Goal: Information Seeking & Learning: Find specific fact

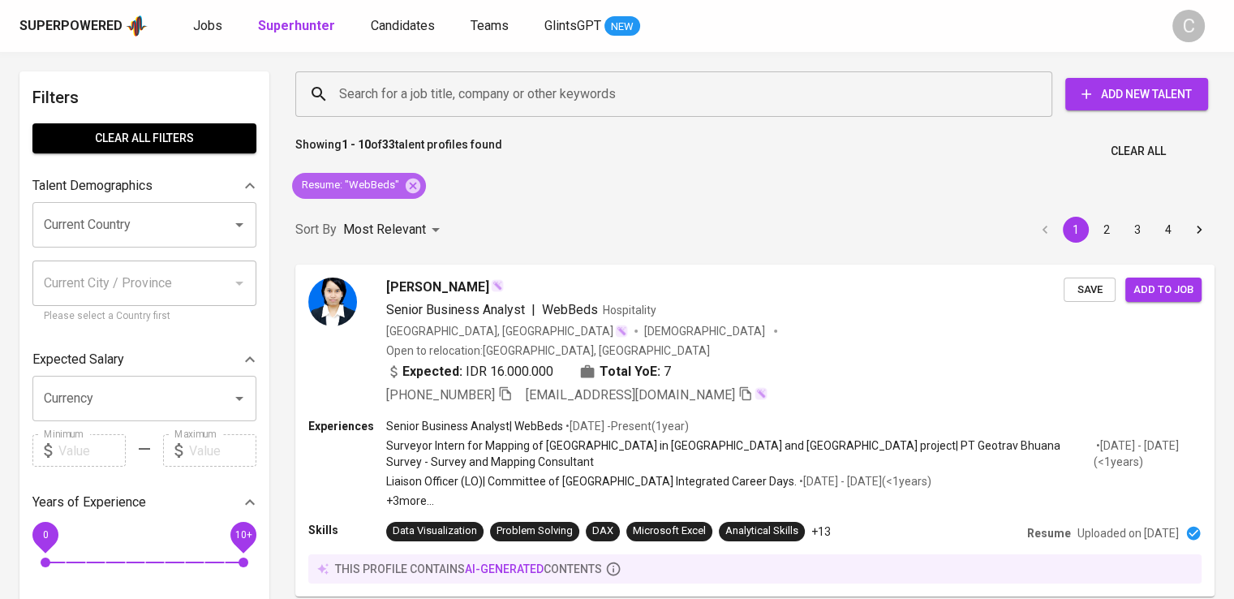
click at [414, 182] on icon at bounding box center [412, 185] width 15 height 15
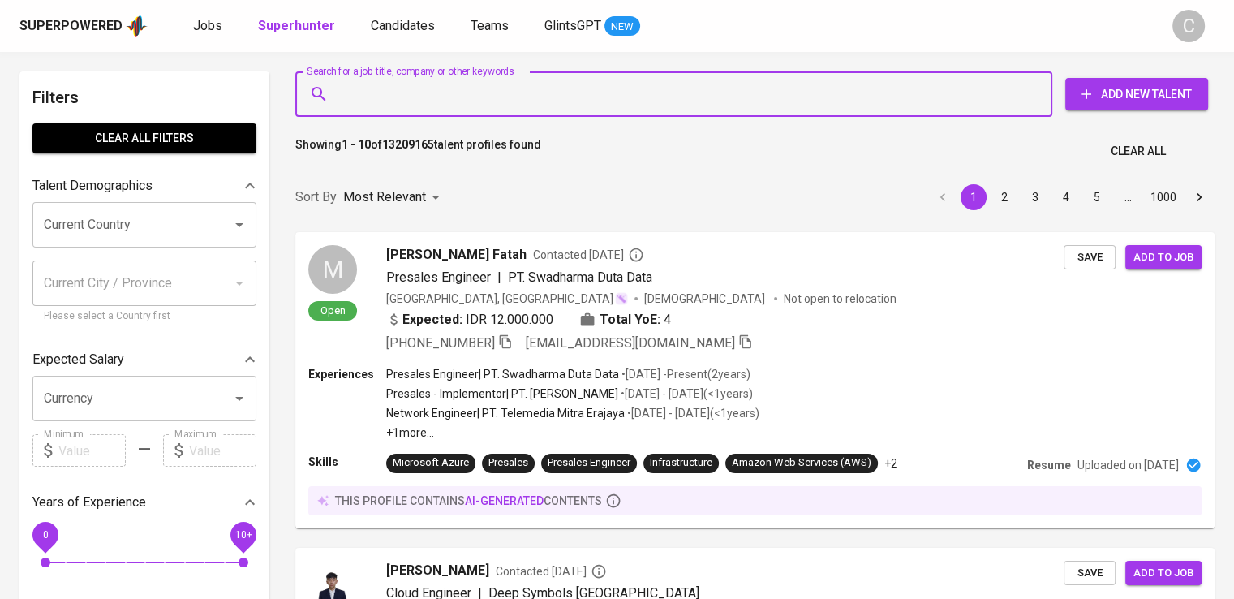
drag, startPoint x: 360, startPoint y: 80, endPoint x: 341, endPoint y: 89, distance: 21.4
click at [341, 89] on input "Search for a job title, company or other keywords" at bounding box center [677, 94] width 685 height 31
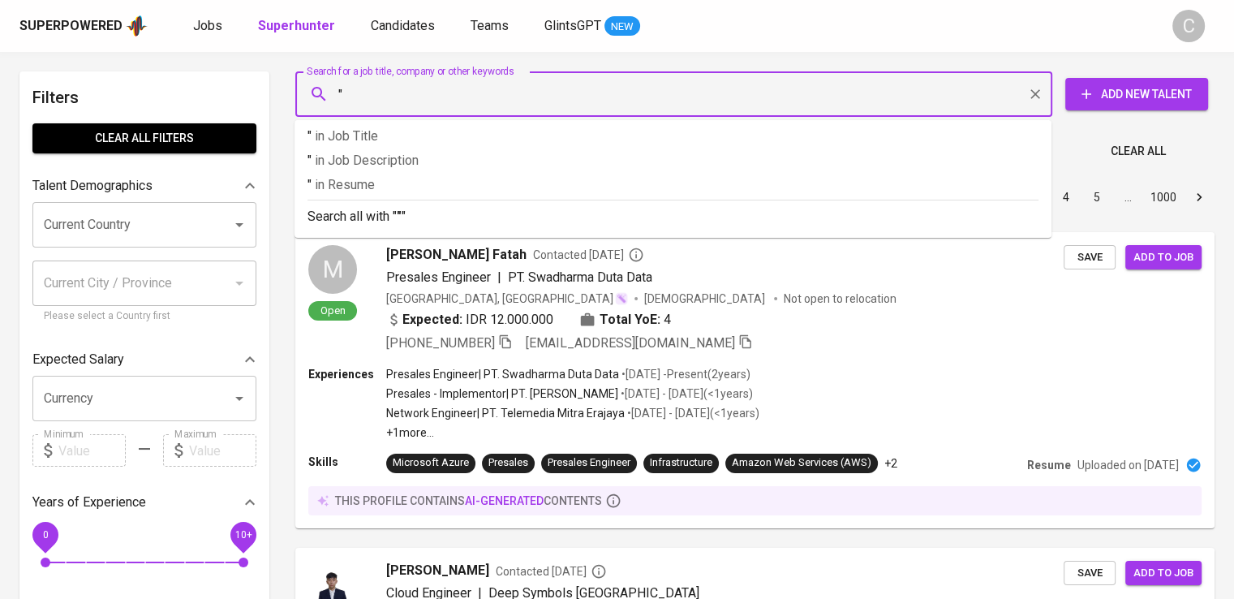
paste input "Amazon Papyrus Chemicals"
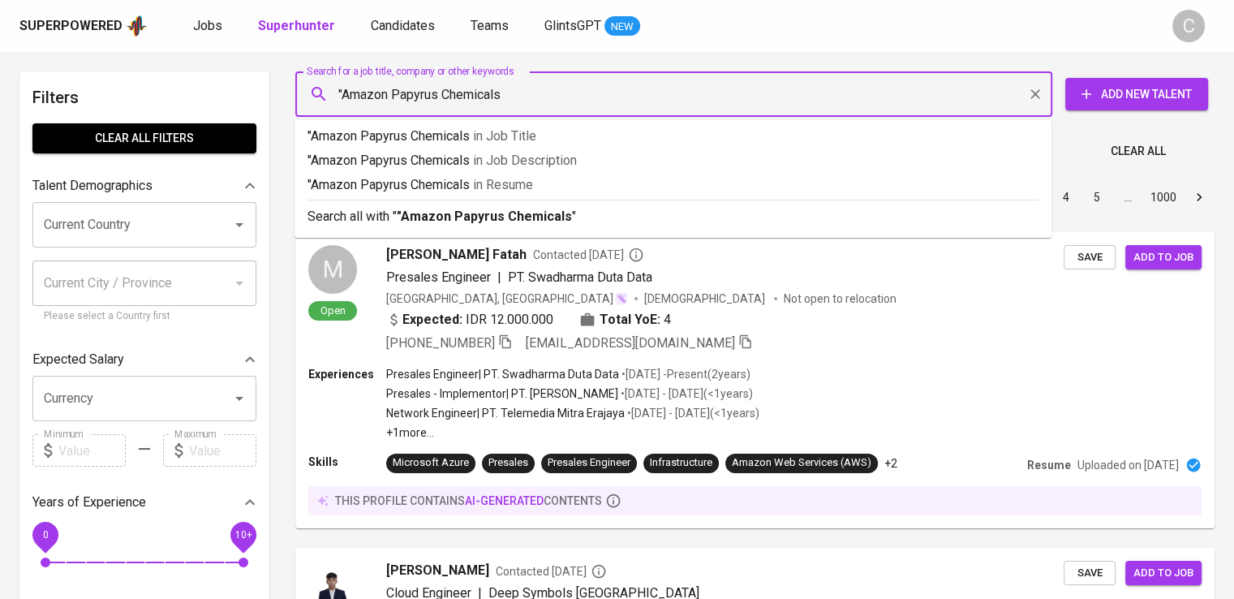
type input ""Amazon Papyrus Chemicals""
click at [397, 189] on p ""Amazon Papyrus Chemicals" in Resume" at bounding box center [672, 184] width 731 height 19
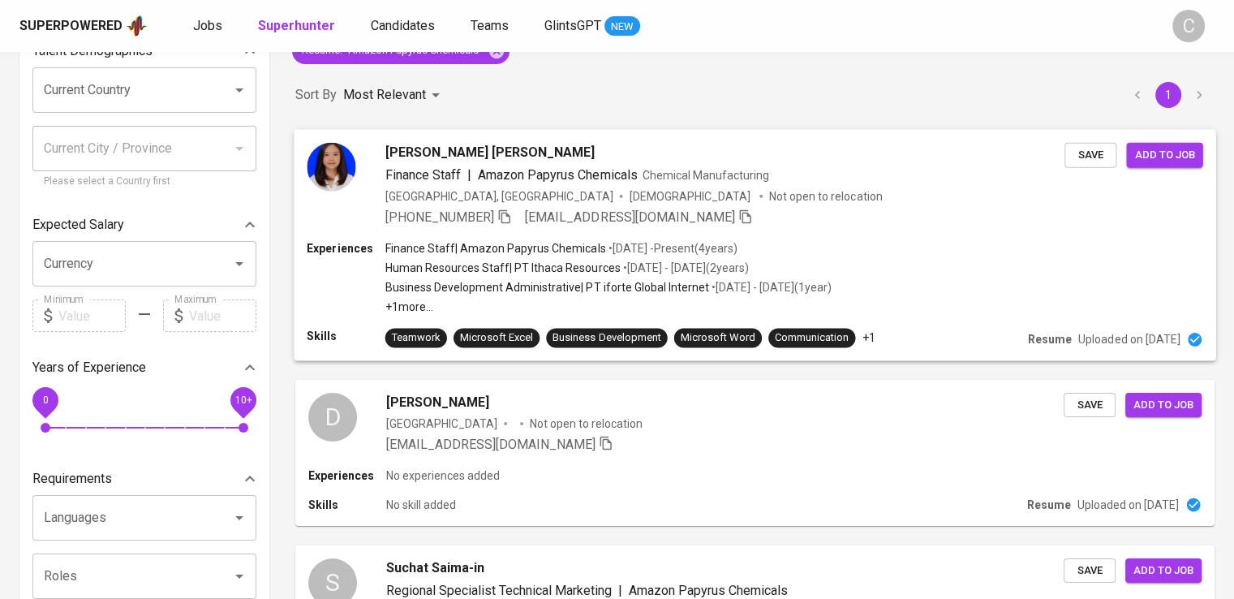
scroll to position [146, 0]
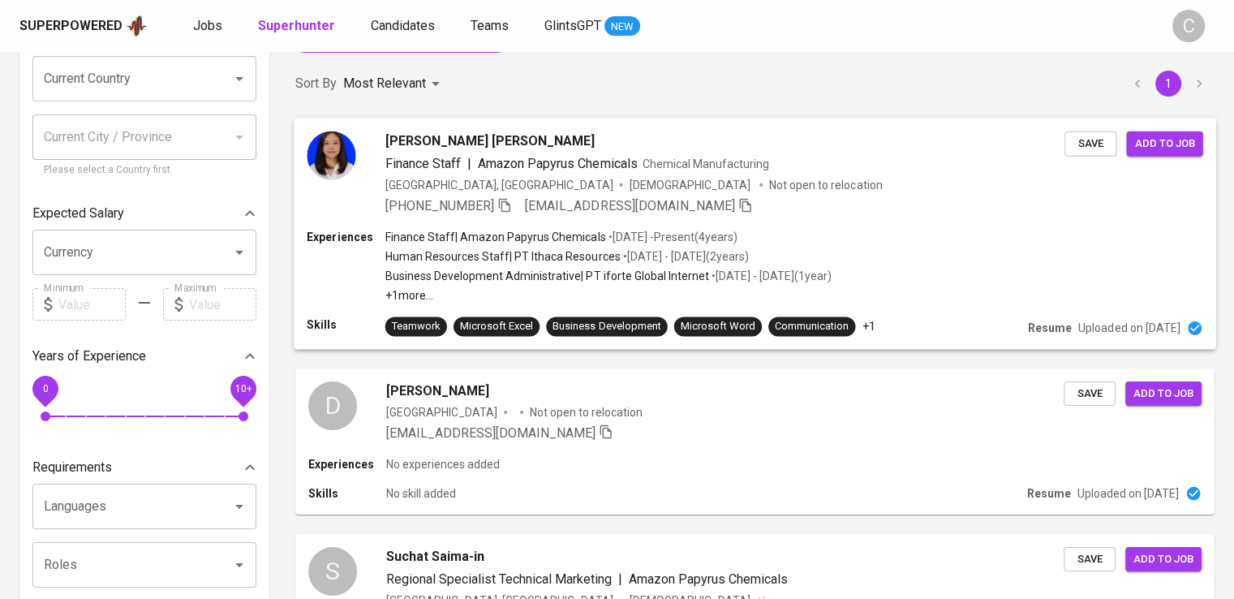
click at [641, 229] on p "• [DATE] - Present ( 4 years )" at bounding box center [670, 236] width 131 height 16
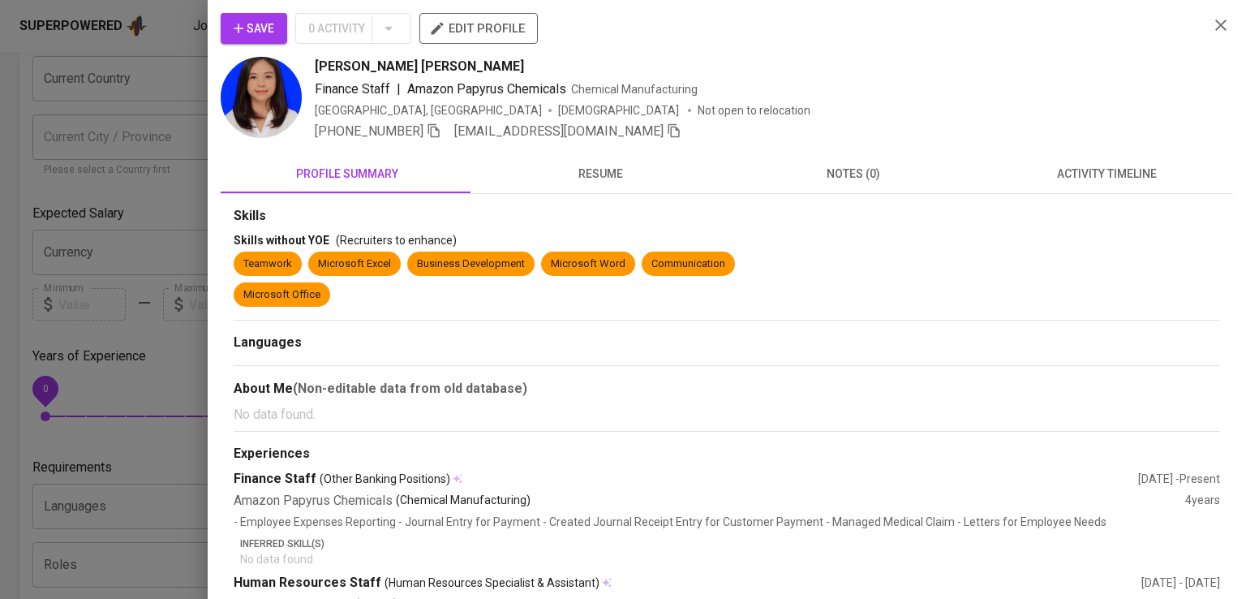
click at [988, 62] on div "[PERSON_NAME] [PERSON_NAME]" at bounding box center [755, 66] width 881 height 19
click at [439, 131] on icon "button" at bounding box center [434, 130] width 15 height 15
click at [142, 153] on div at bounding box center [623, 299] width 1246 height 599
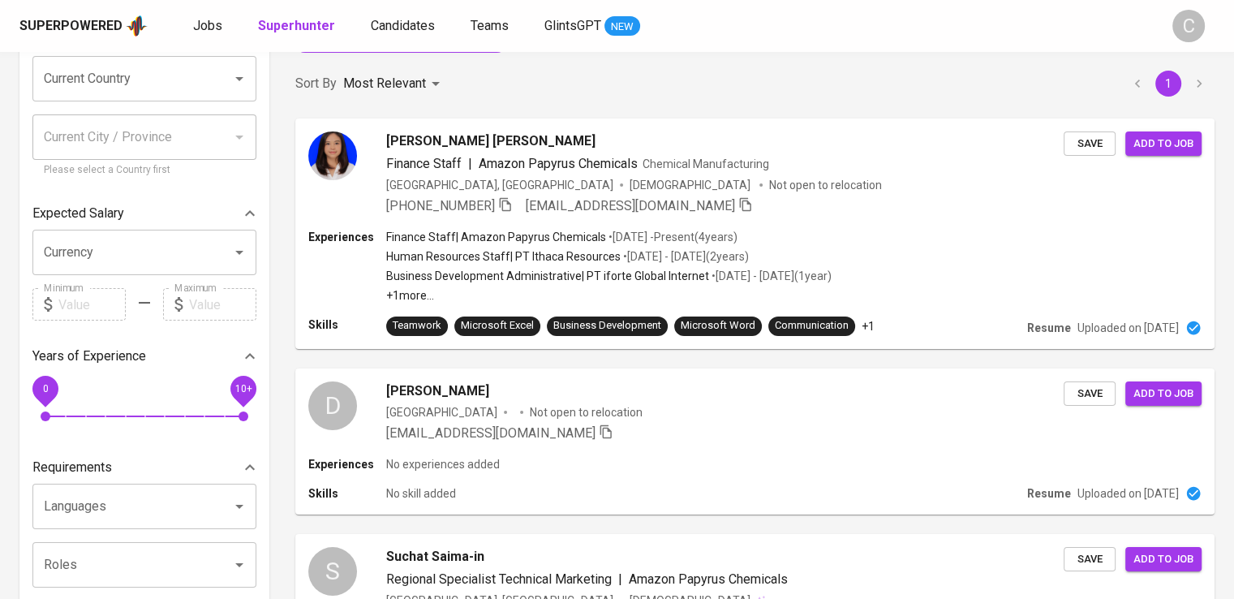
scroll to position [0, 0]
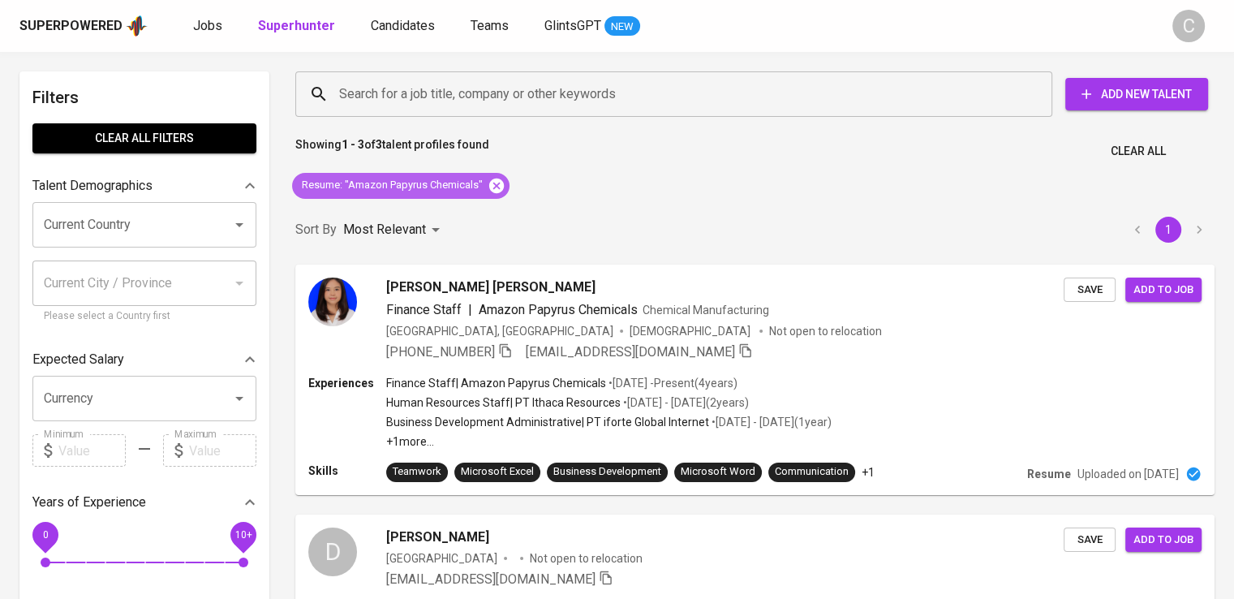
click at [498, 181] on icon at bounding box center [496, 185] width 15 height 15
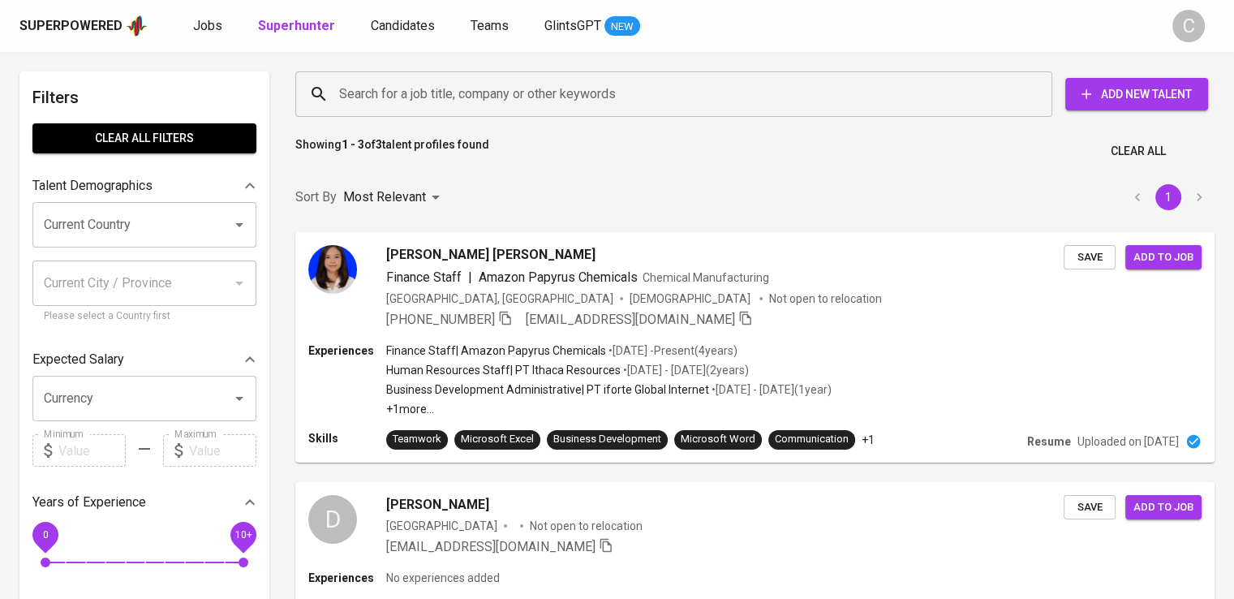
click at [457, 110] on div "Search for a job title, company or other keywords" at bounding box center [673, 93] width 757 height 45
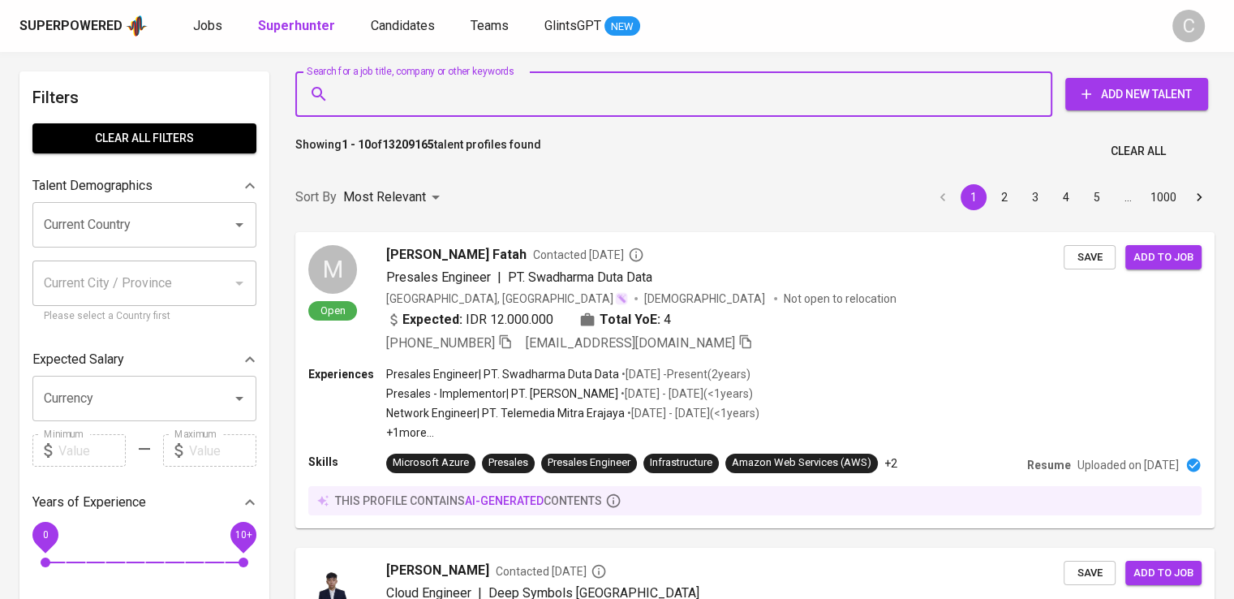
click at [457, 110] on div "Search for a job title, company or other keywords" at bounding box center [673, 93] width 757 height 45
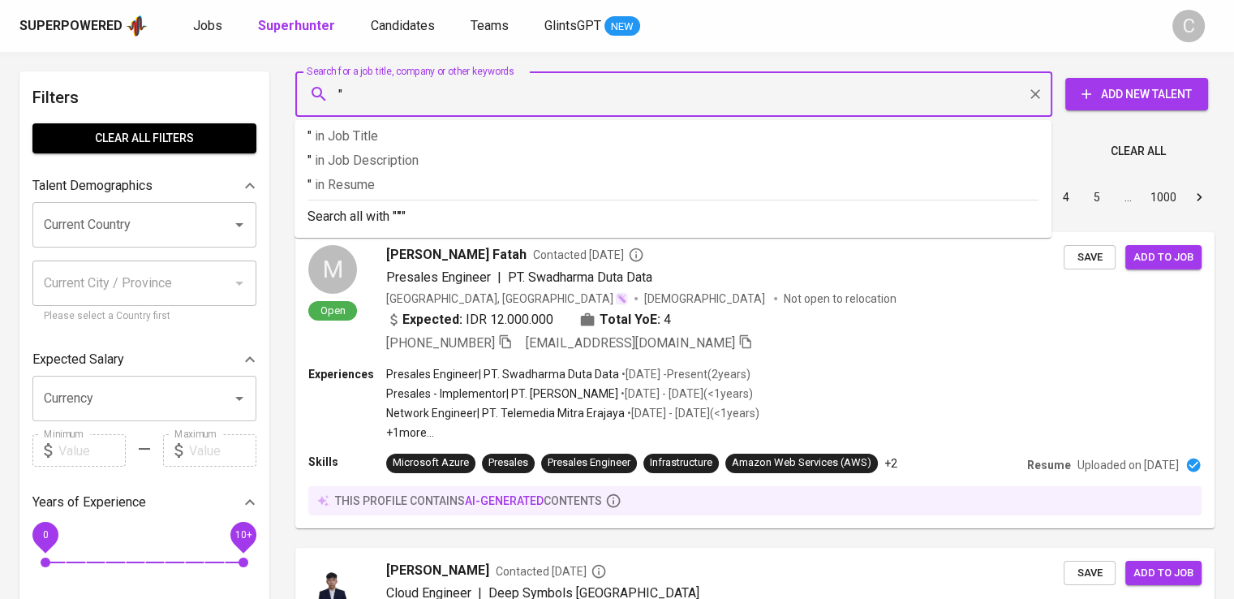
paste input "PT Multi Konsulindo Mandiri"
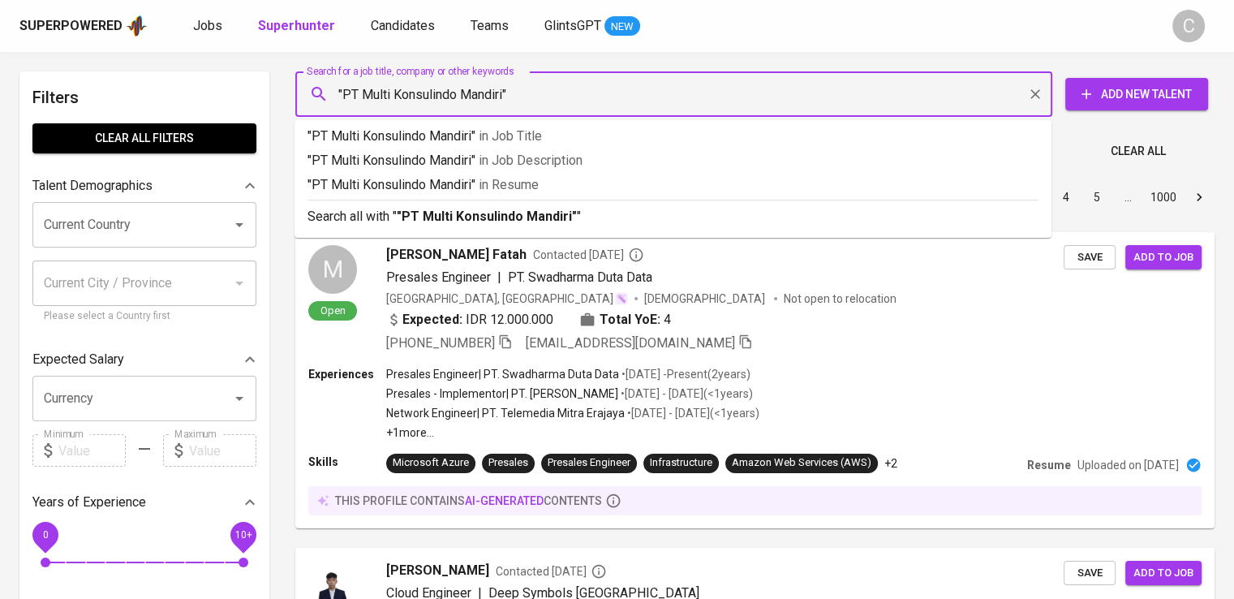
click at [363, 93] on input ""PT Multi Konsulindo Mandiri"" at bounding box center [677, 94] width 685 height 31
type input ""Multi Konsulindo Mandiri""
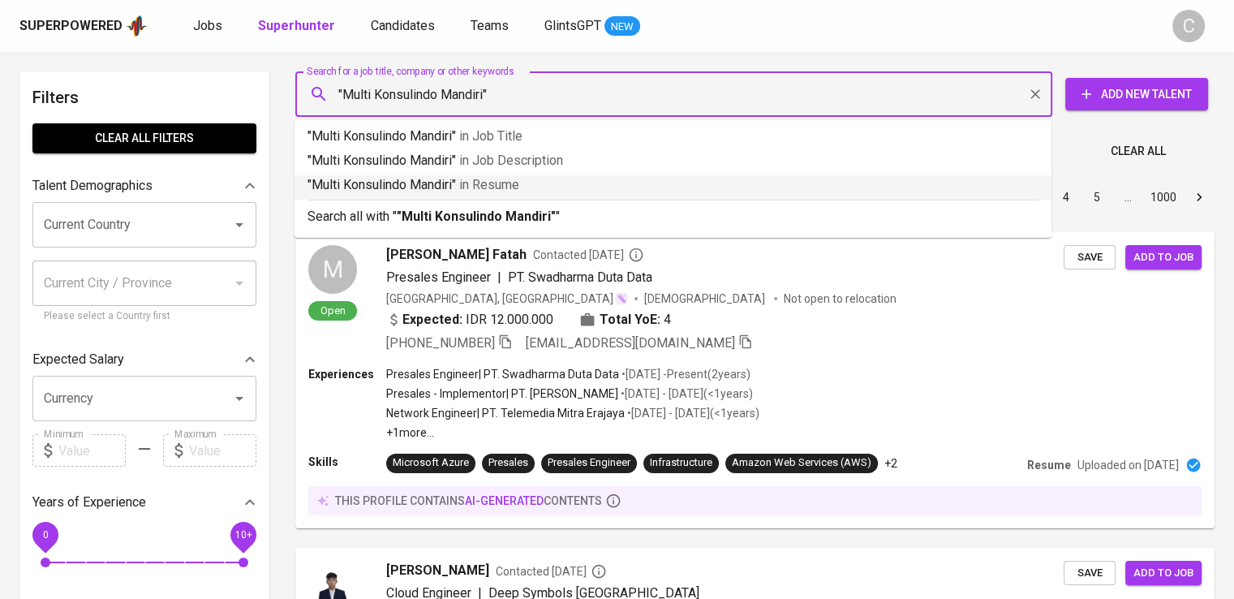
click at [423, 180] on p ""Multi Konsulindo Mandiri" in [GEOGRAPHIC_DATA]" at bounding box center [672, 184] width 731 height 19
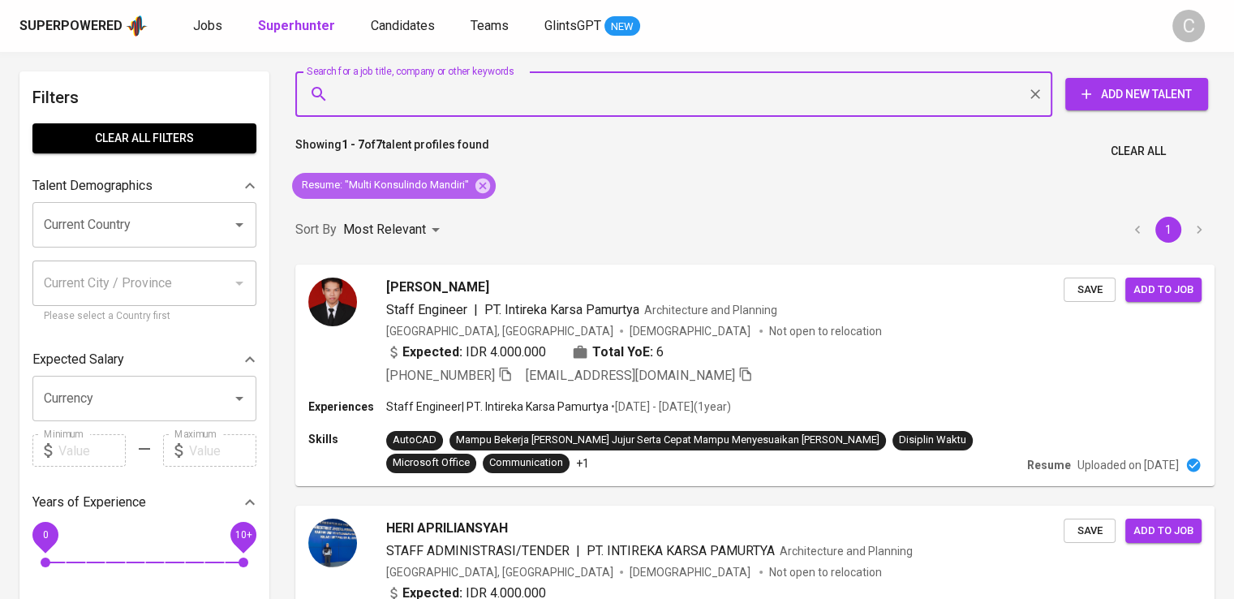
click at [474, 173] on div "Resume : "Multi Konsulindo Mandiri"" at bounding box center [394, 186] width 204 height 26
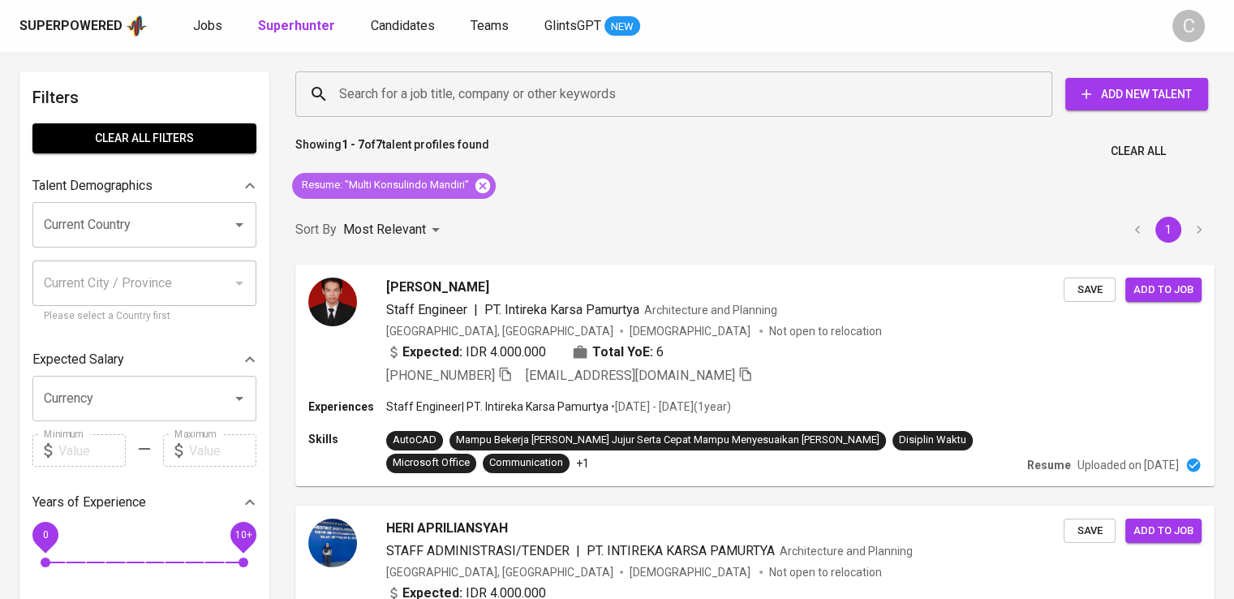
click at [489, 193] on icon at bounding box center [483, 186] width 18 height 18
click at [461, 98] on input "Search for a job title, company or other keywords" at bounding box center [677, 94] width 685 height 31
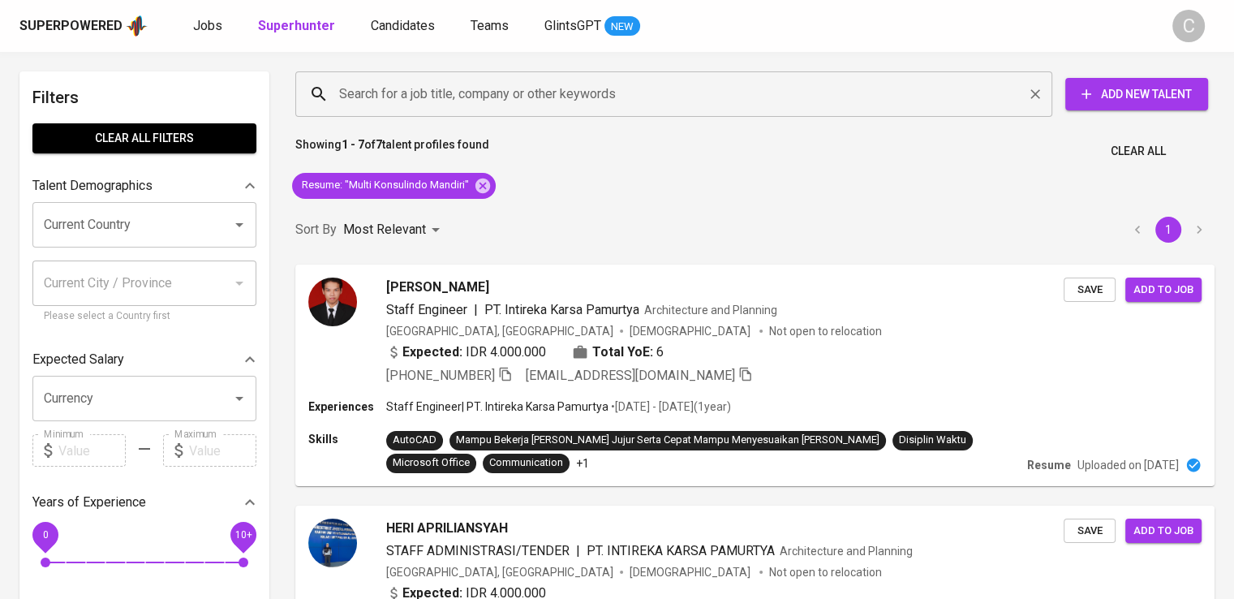
click at [461, 98] on input "Search for a job title, company or other keywords" at bounding box center [677, 94] width 685 height 31
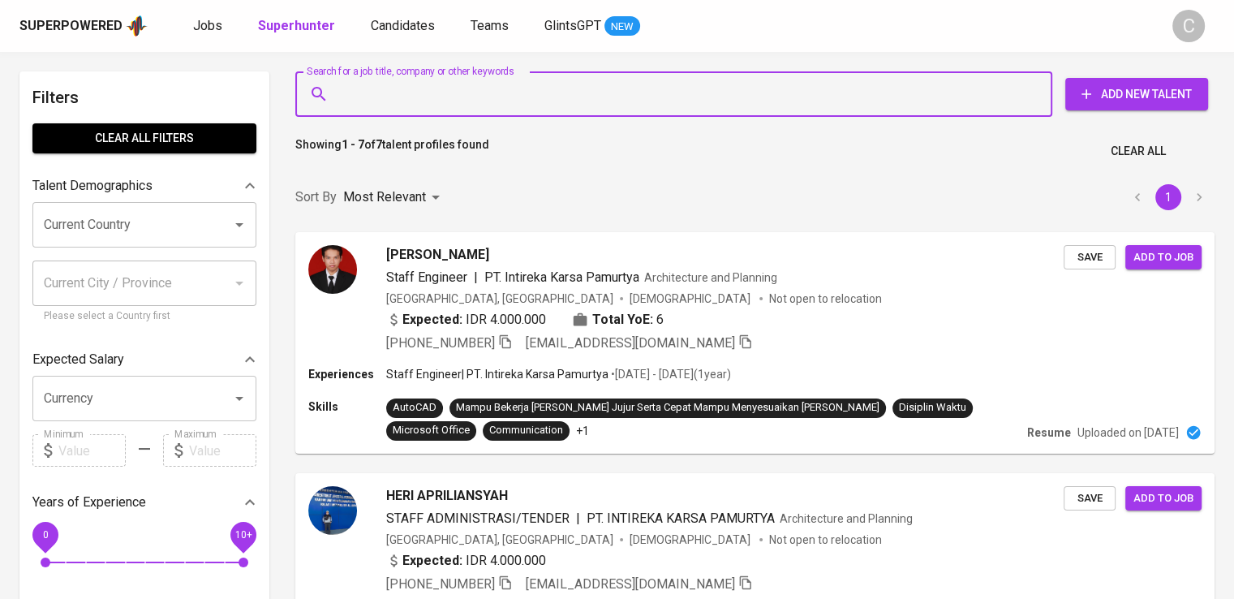
click at [461, 98] on input "Search for a job title, company or other keywords" at bounding box center [677, 94] width 685 height 31
paste input "[PERSON_NAME]"
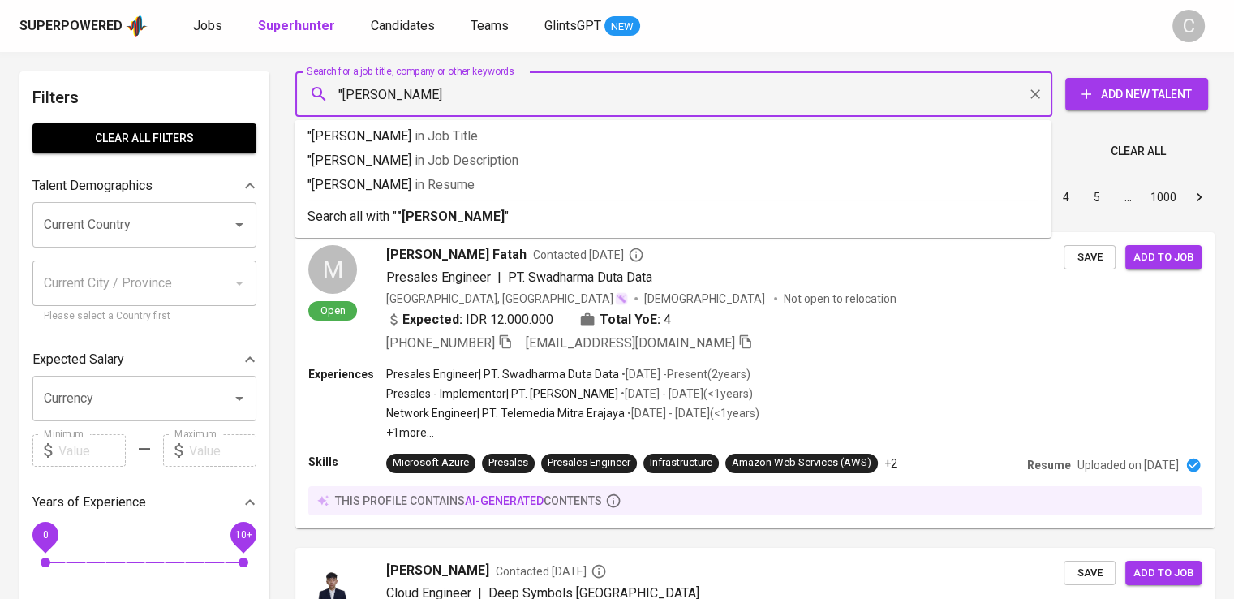
type input ""[PERSON_NAME]""
click at [651, 191] on p ""[PERSON_NAME]" in Resume" at bounding box center [672, 184] width 731 height 19
